Goal: Check status: Check status

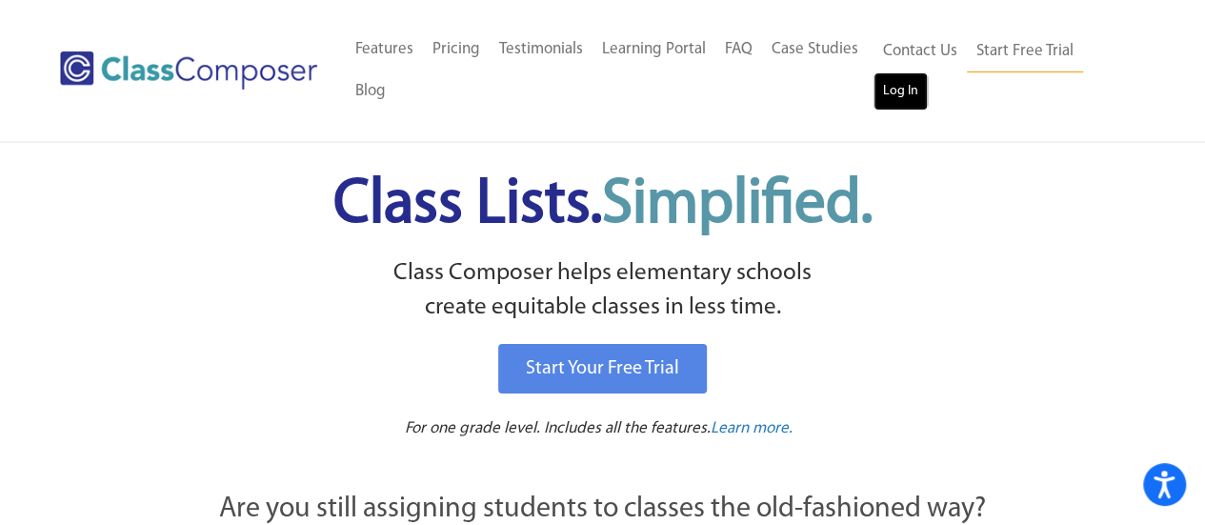
click at [907, 108] on link "Log In" at bounding box center [901, 91] width 54 height 38
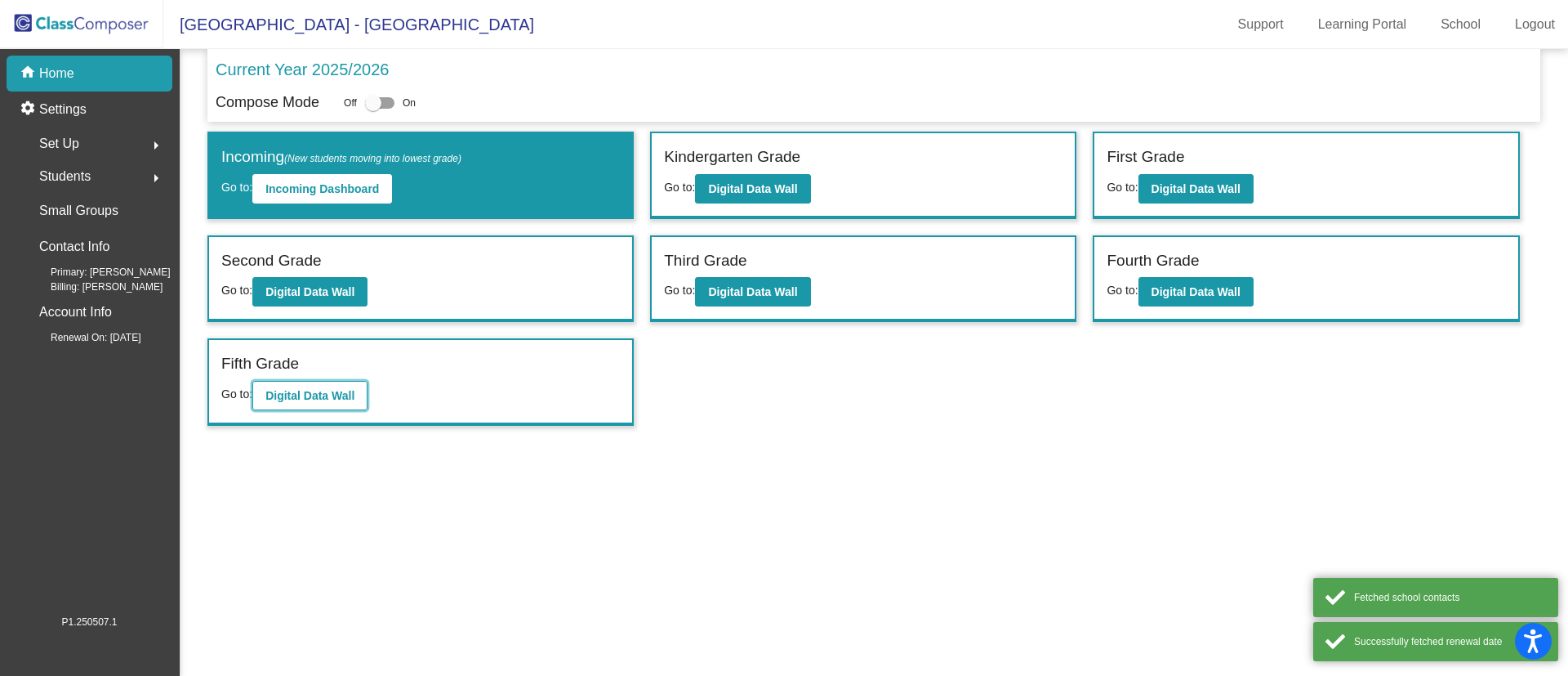
click at [315, 404] on button "Digital Data Wall" at bounding box center [309, 395] width 115 height 29
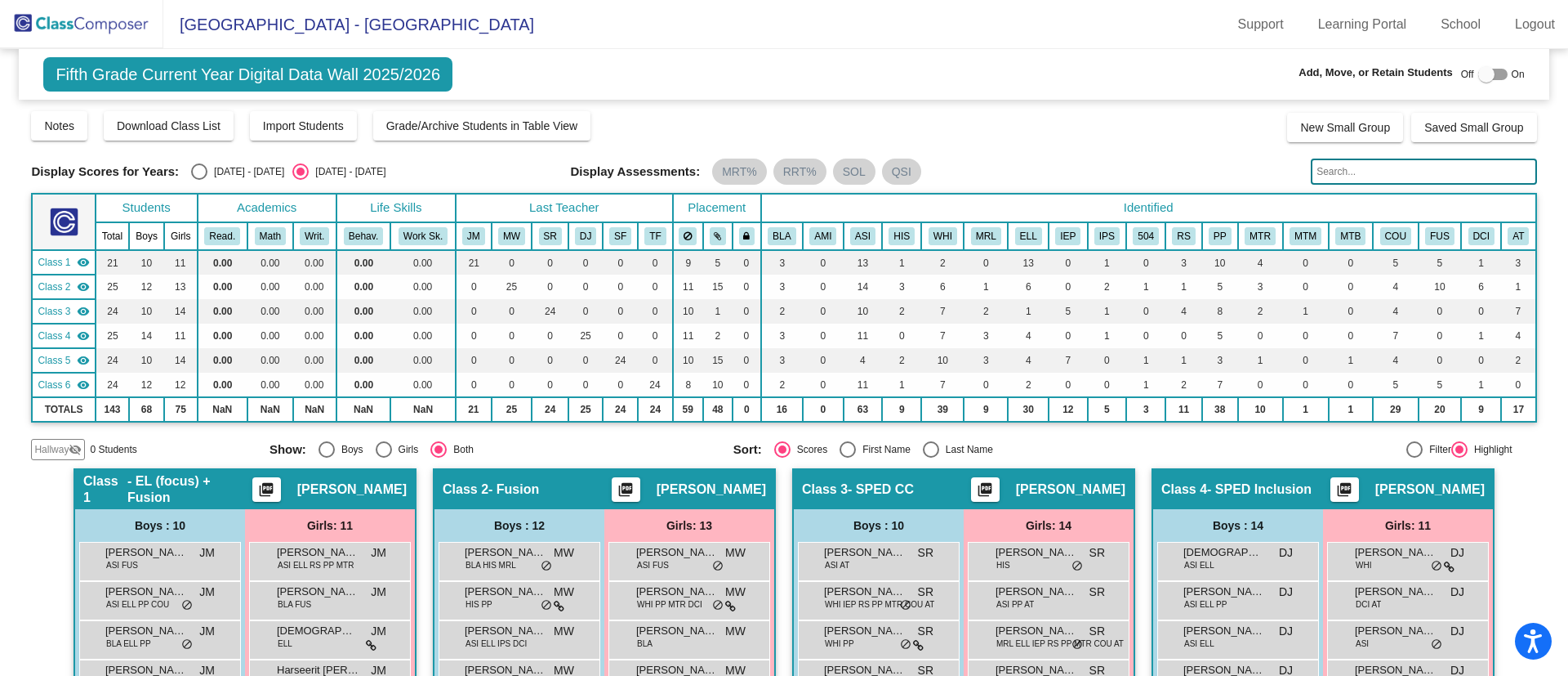
click at [201, 172] on div "Select an option" at bounding box center [199, 172] width 16 height 16
click at [199, 180] on input "[DATE] - [DATE]" at bounding box center [199, 180] width 1 height 1
radio input "true"
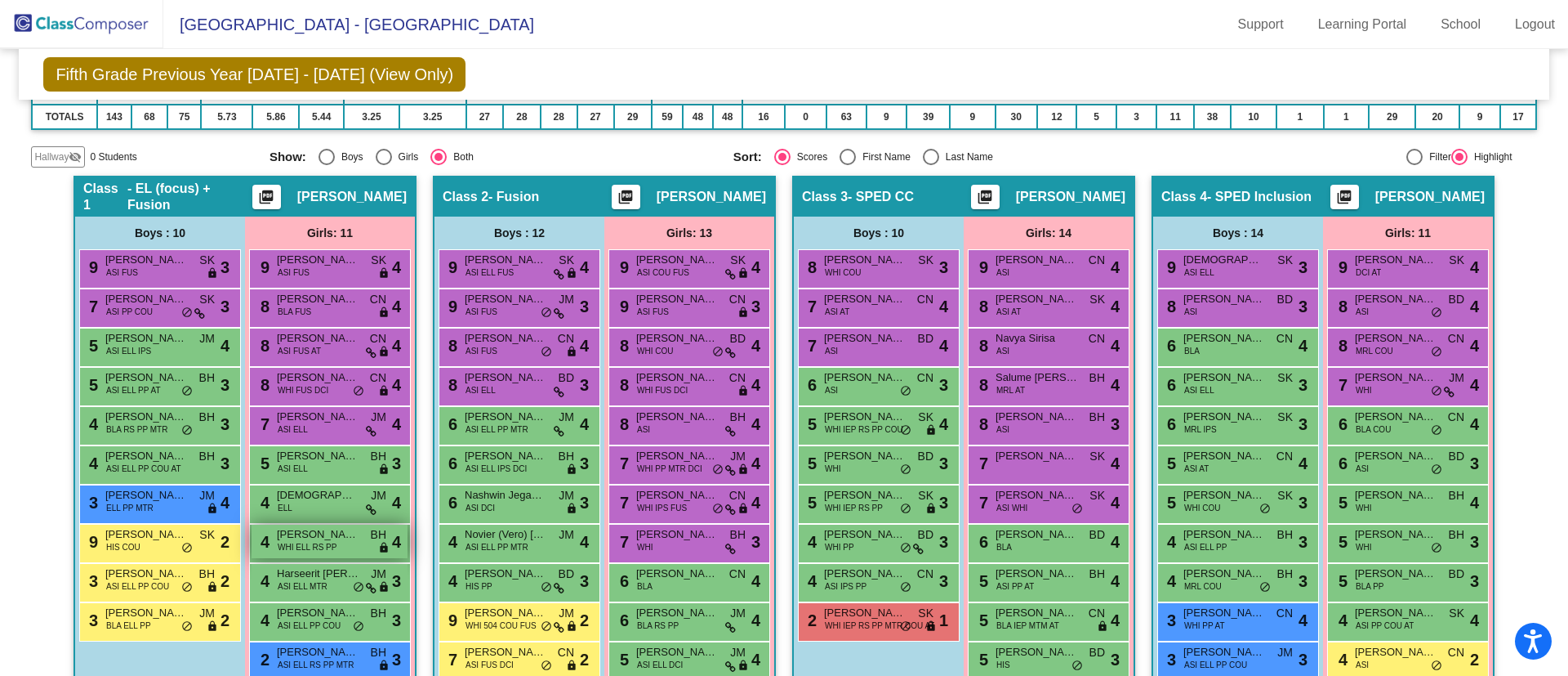
scroll to position [281, 0]
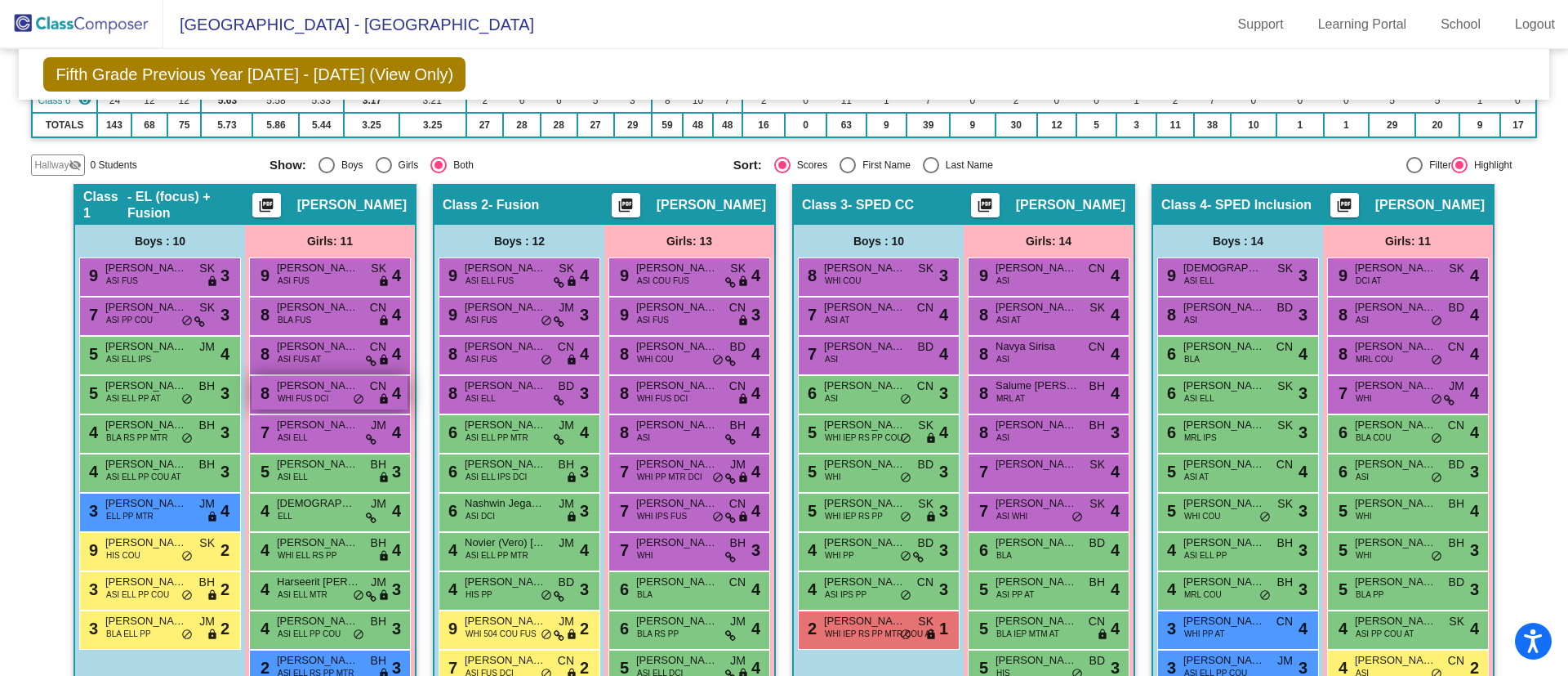
click at [320, 396] on span "WHI FUS DCI" at bounding box center [303, 398] width 51 height 12
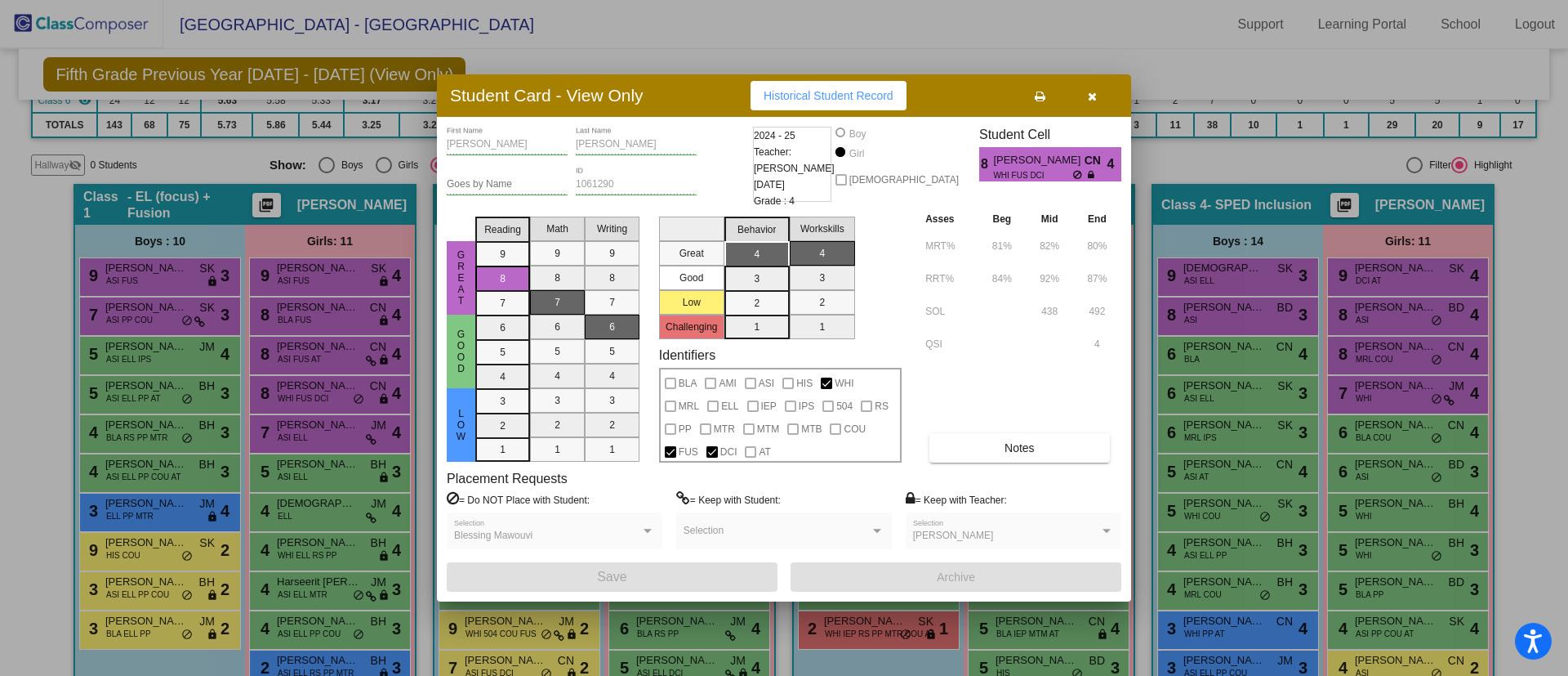
click at [1096, 101] on icon "button" at bounding box center [1092, 96] width 9 height 11
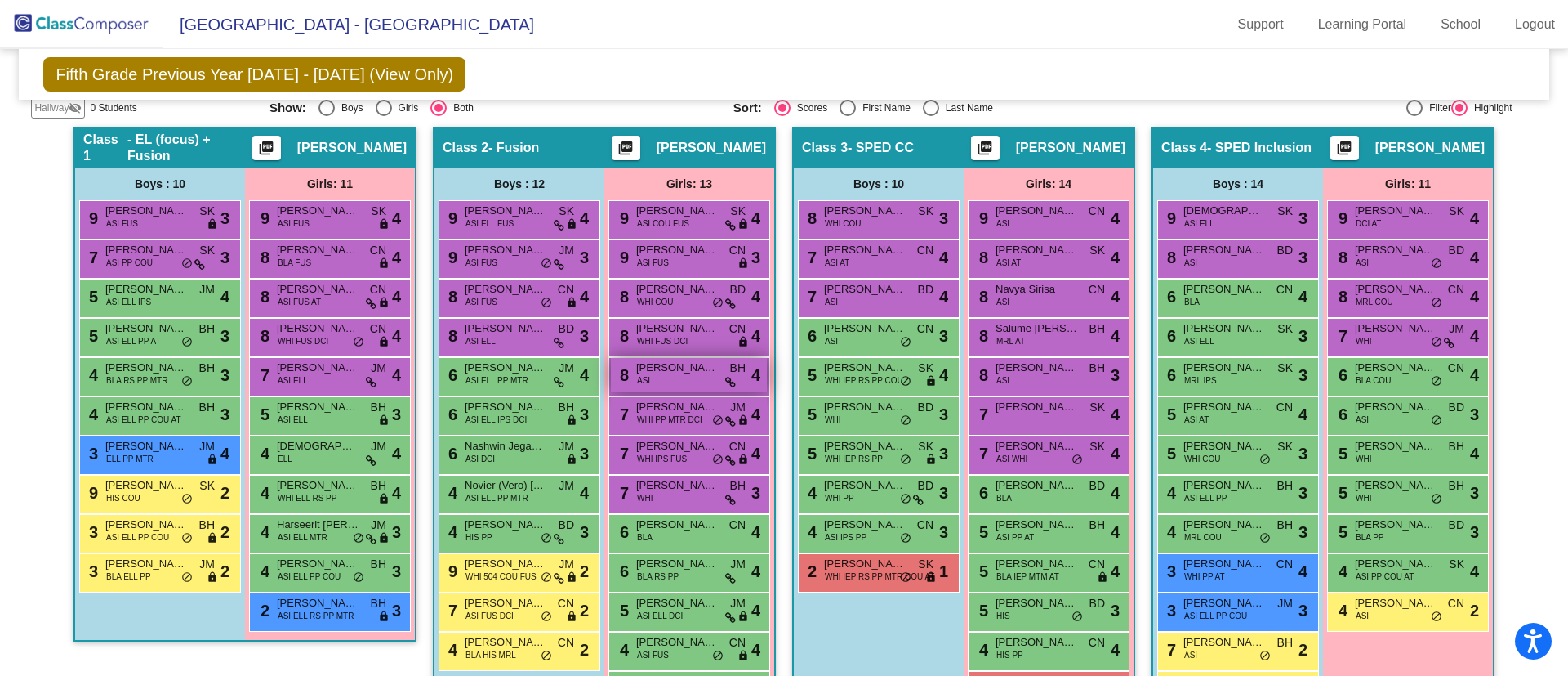
scroll to position [335, 0]
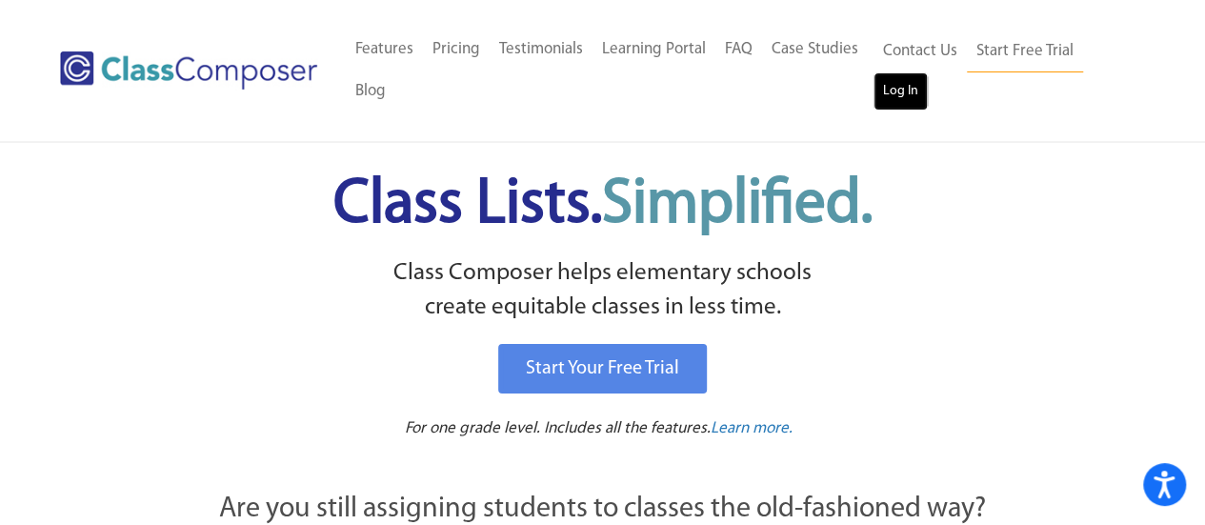
click at [904, 95] on link "Log In" at bounding box center [901, 91] width 54 height 38
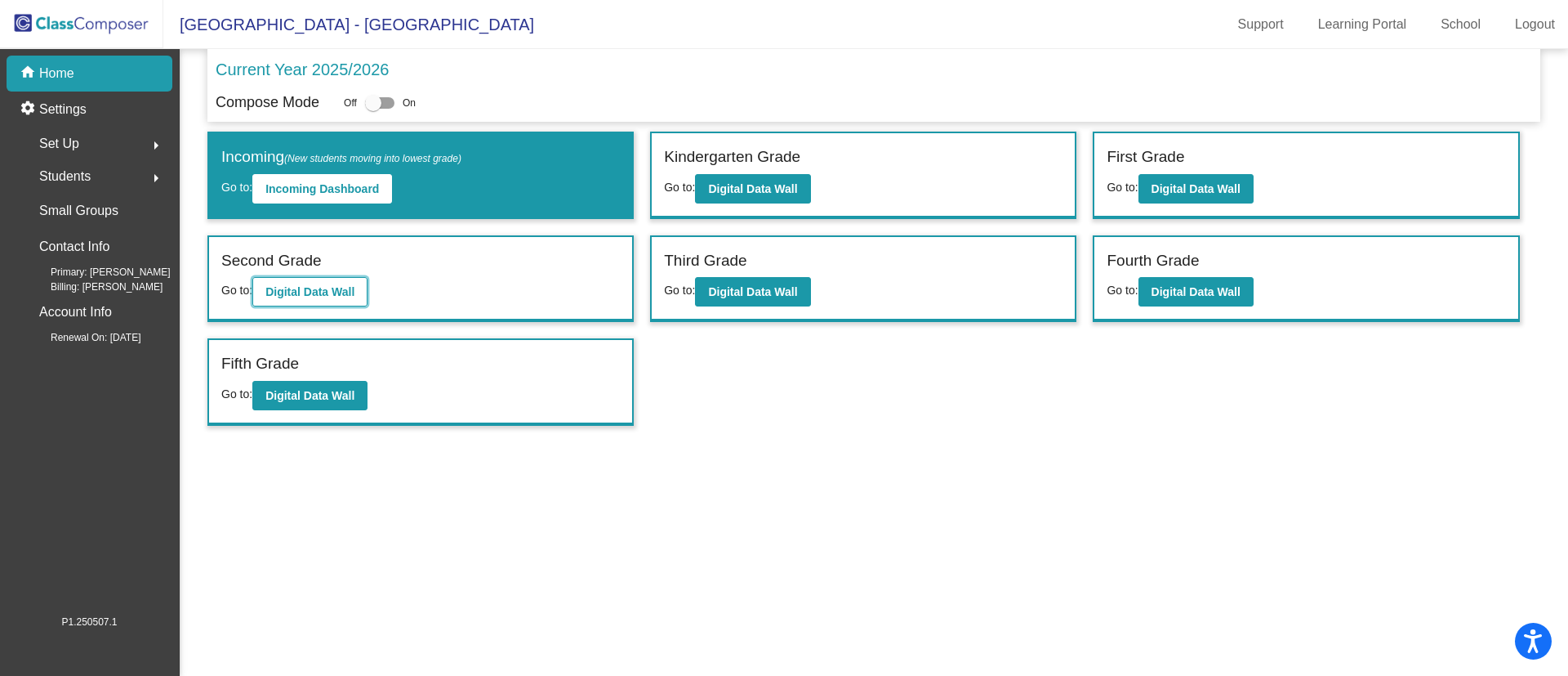
click at [326, 284] on button "Digital Data Wall" at bounding box center [309, 292] width 115 height 29
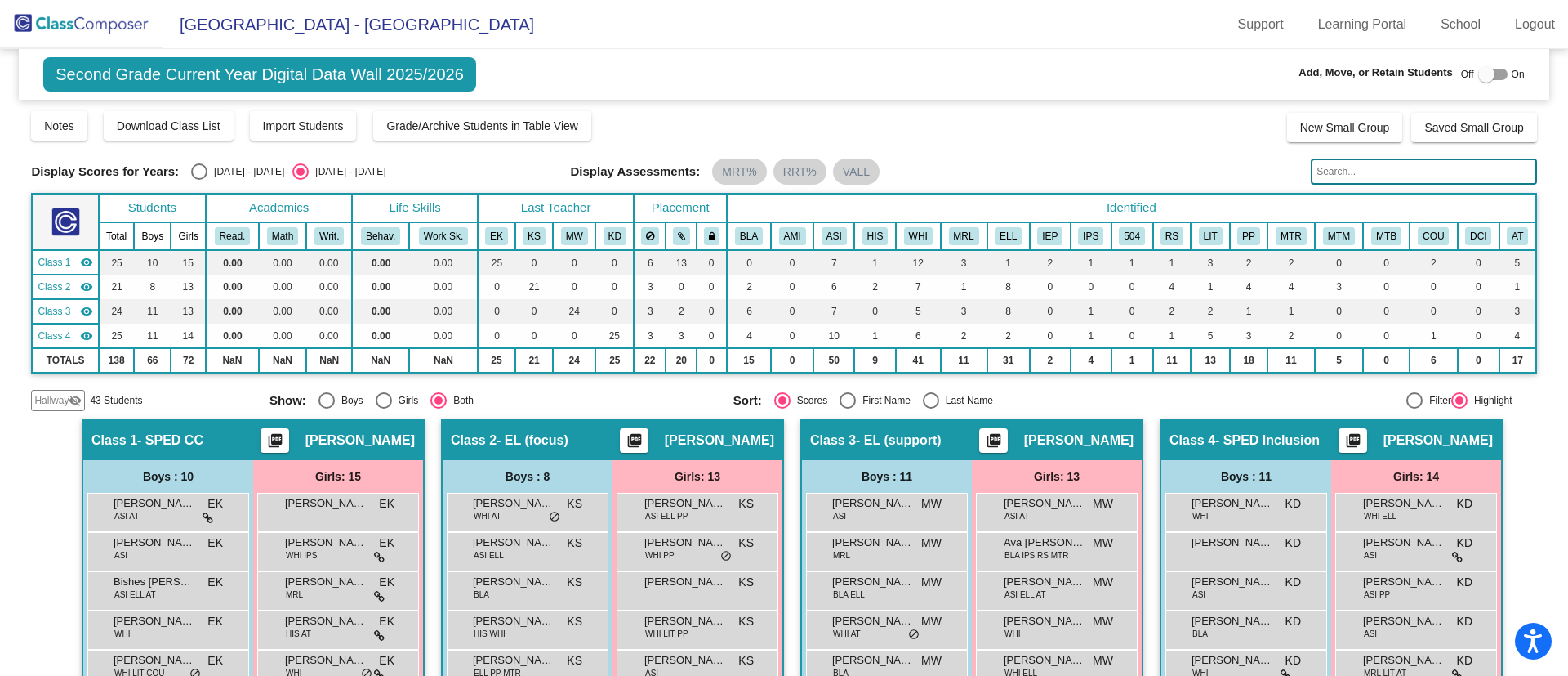
click at [204, 169] on div "Select an option" at bounding box center [199, 172] width 16 height 16
click at [199, 180] on input "2024 - 2025" at bounding box center [199, 180] width 1 height 1
radio input "true"
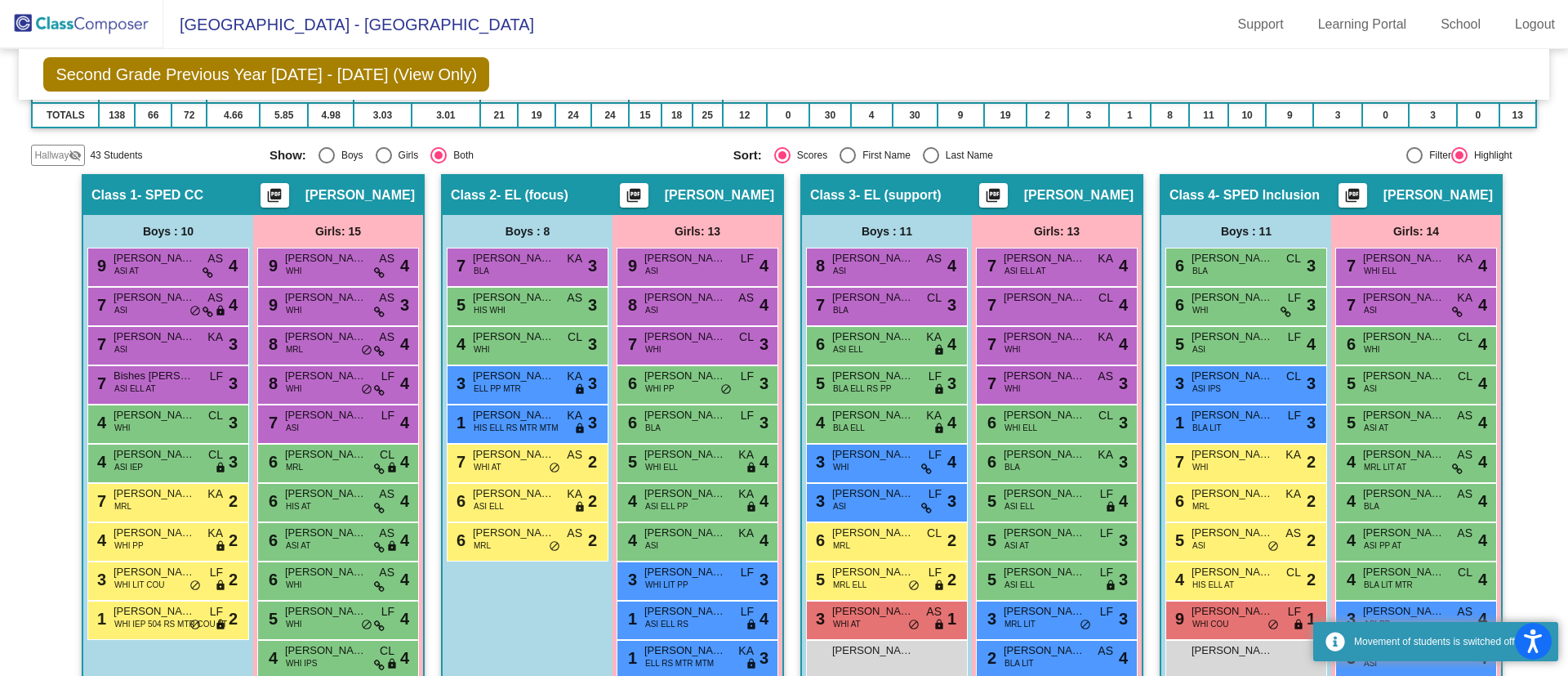
scroll to position [243, 0]
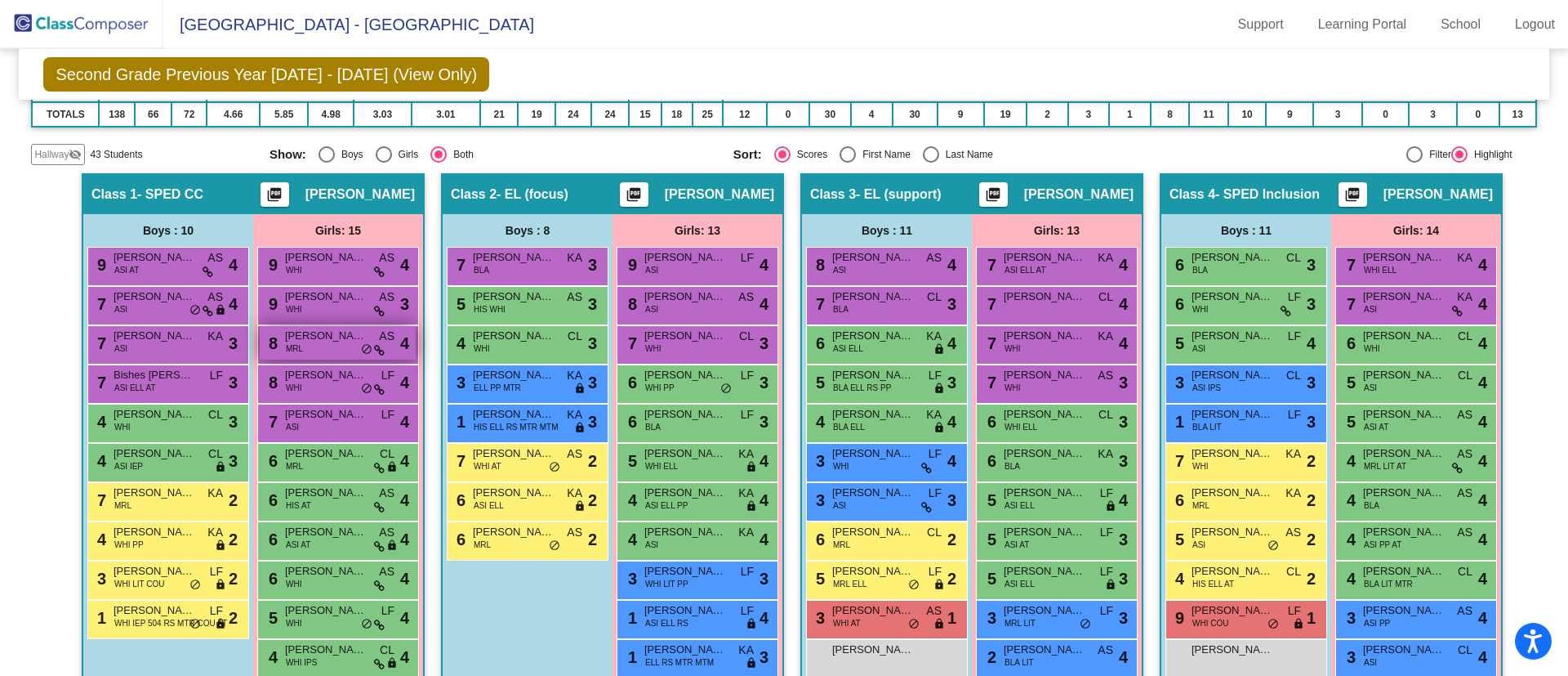
click at [323, 348] on div "8 Isabella Lester MRL AS lock do_not_disturb_alt 4" at bounding box center [338, 342] width 156 height 33
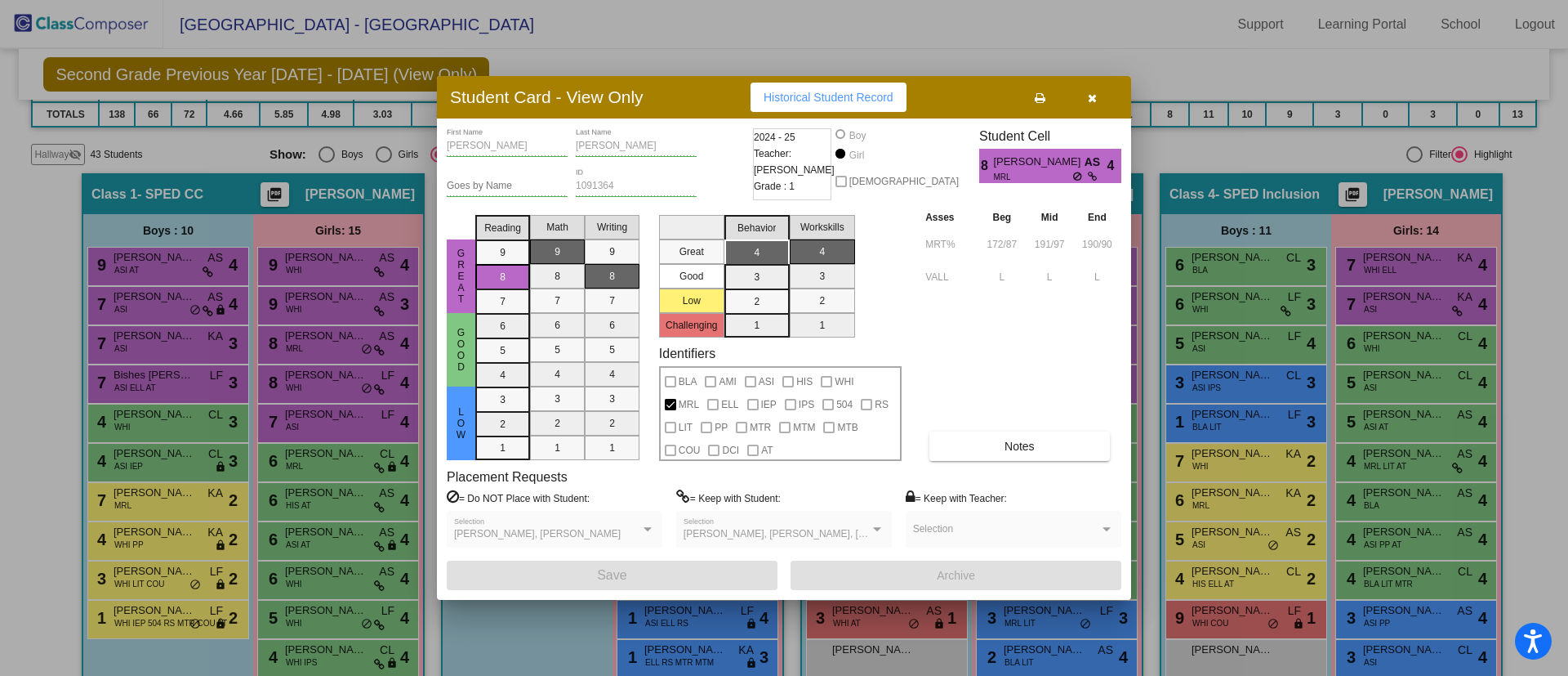
click at [1090, 102] on icon "button" at bounding box center [1092, 98] width 9 height 11
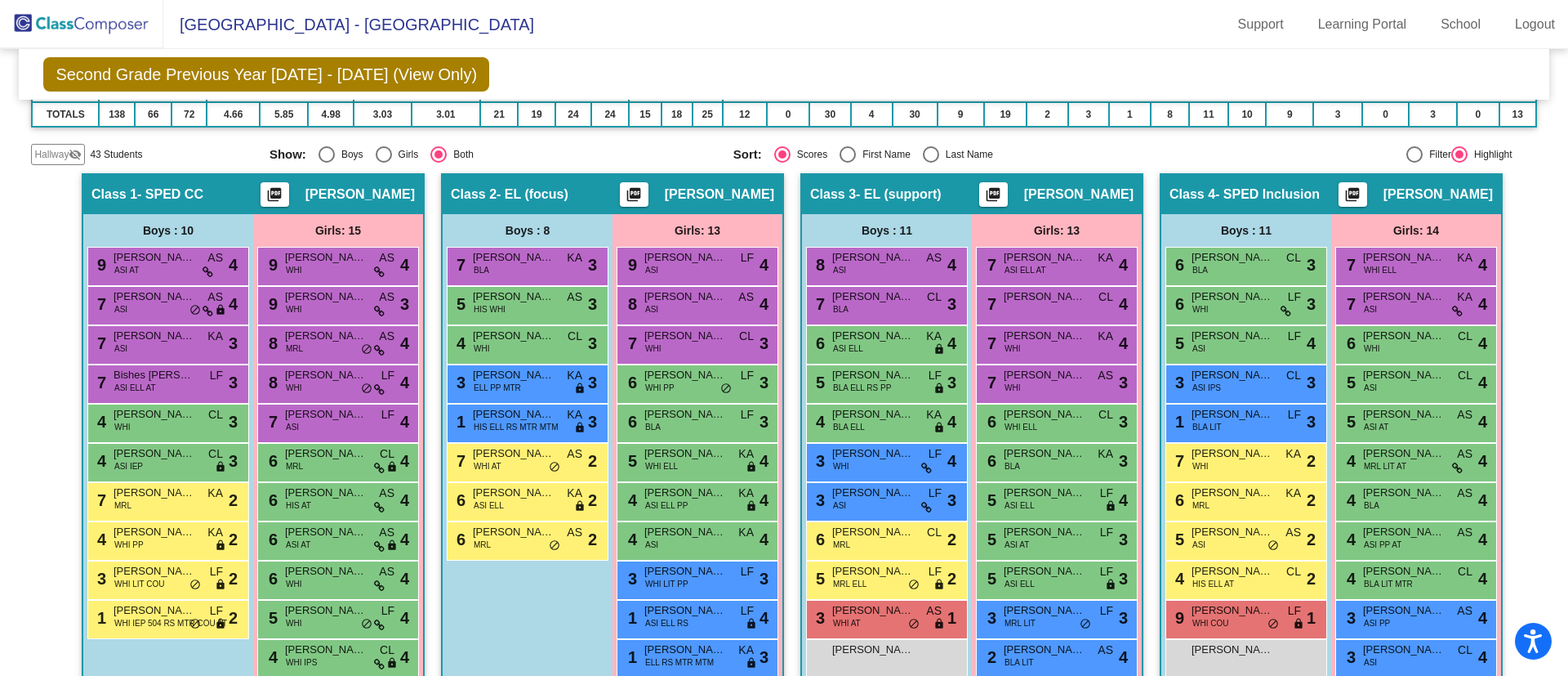
scroll to position [265, 0]
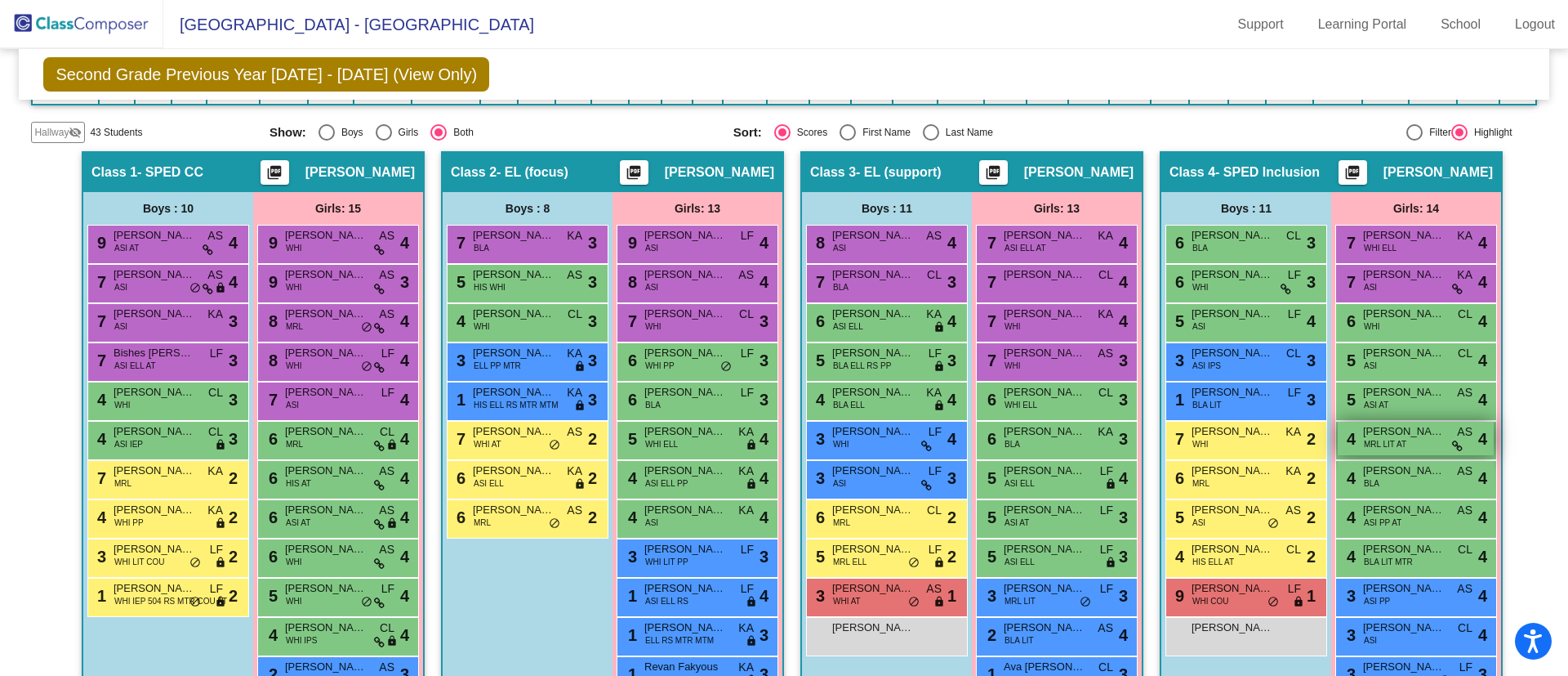
click at [1409, 426] on span "Bella Noor" at bounding box center [1403, 432] width 81 height 16
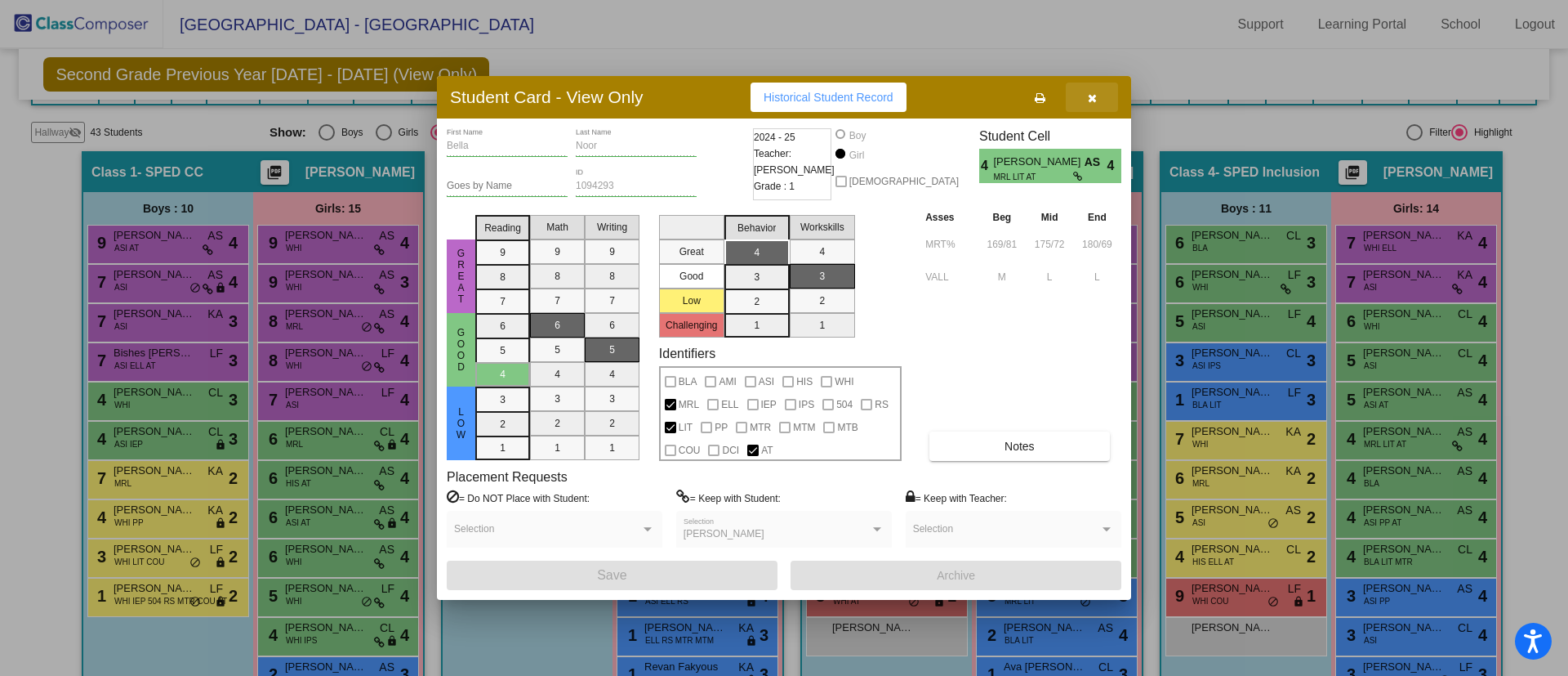
click at [1093, 100] on icon "button" at bounding box center [1092, 98] width 9 height 11
